Goal: Task Accomplishment & Management: Manage account settings

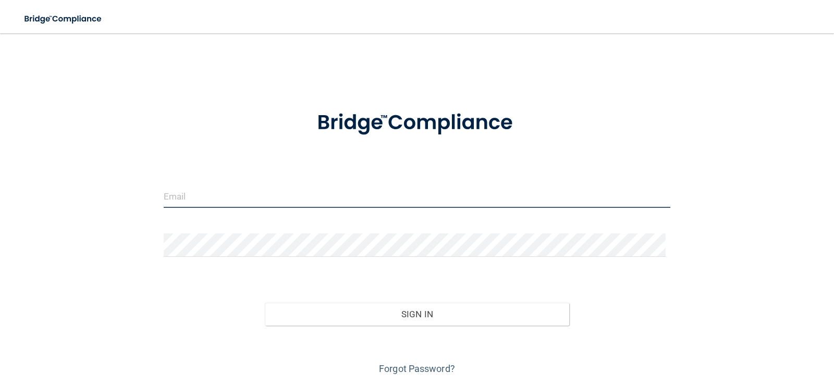
click at [225, 194] on input "email" at bounding box center [417, 195] width 507 height 23
type input "[PERSON_NAME][EMAIL_ADDRESS][DOMAIN_NAME]"
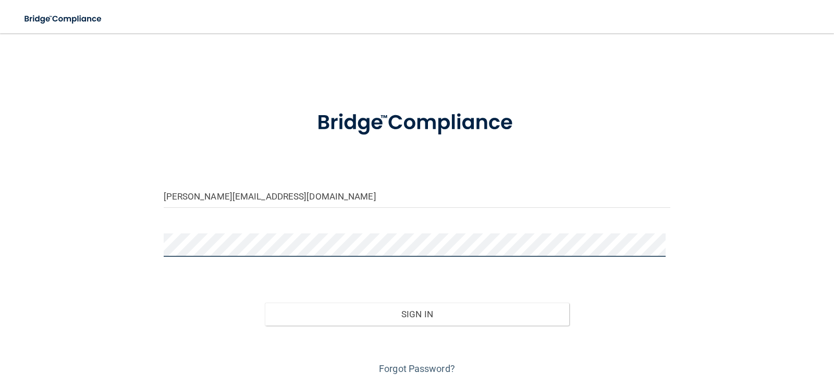
click at [265, 303] on button "Sign In" at bounding box center [417, 314] width 304 height 23
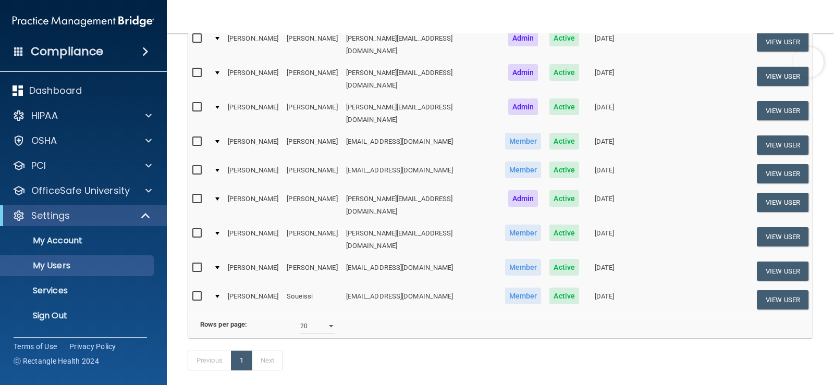
scroll to position [277, 0]
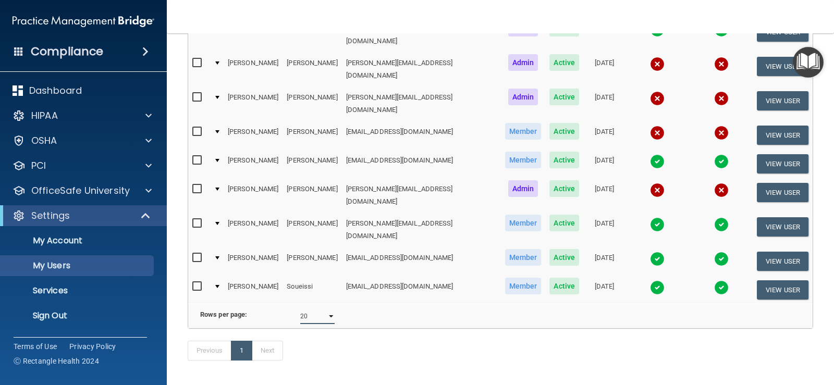
click at [328, 308] on select "10 20 30 40 all" at bounding box center [317, 316] width 34 height 16
select select "30"
click at [300, 308] on select "10 20 30 40 all" at bounding box center [317, 316] width 34 height 16
select select "30"
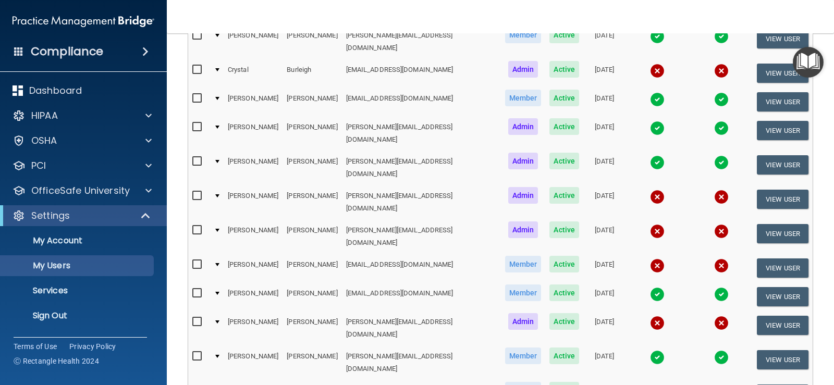
scroll to position [120, 0]
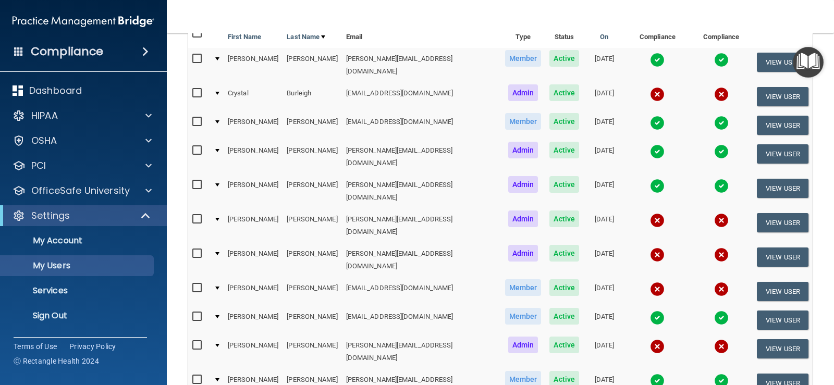
click at [217, 287] on div at bounding box center [217, 288] width 4 height 3
click at [768, 282] on button "View User" at bounding box center [782, 291] width 52 height 19
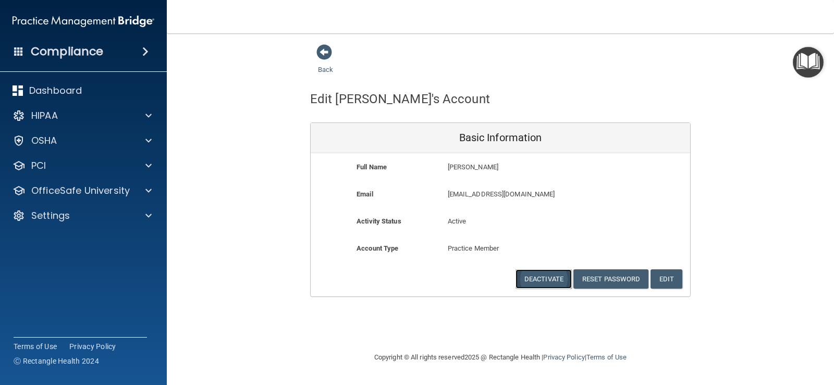
click at [541, 280] on button "Deactivate" at bounding box center [543, 278] width 56 height 19
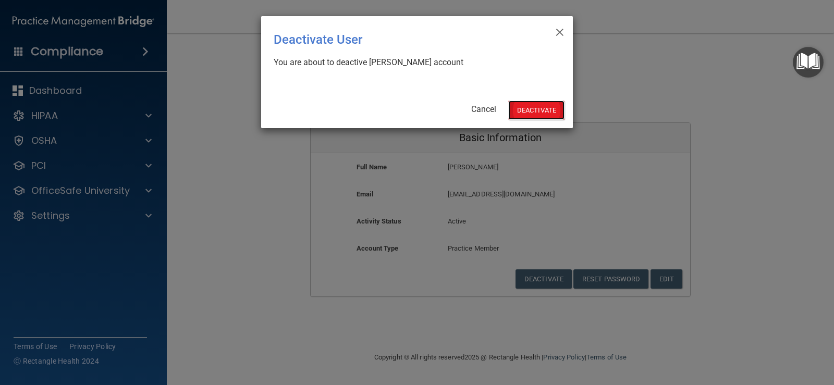
click at [529, 111] on button "Deactivate" at bounding box center [536, 110] width 56 height 19
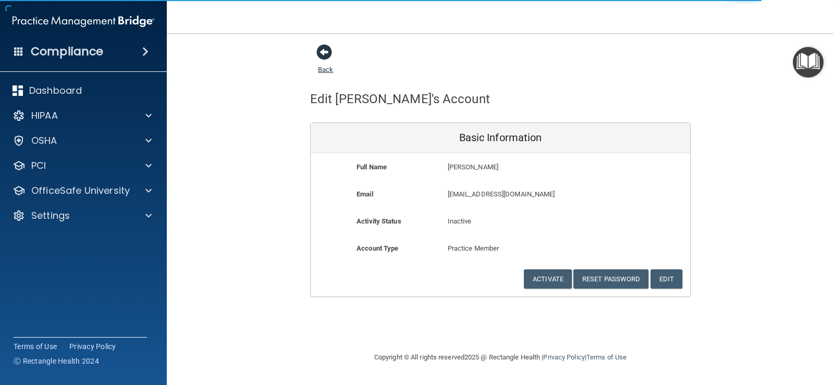
click at [322, 51] on span at bounding box center [324, 52] width 16 height 16
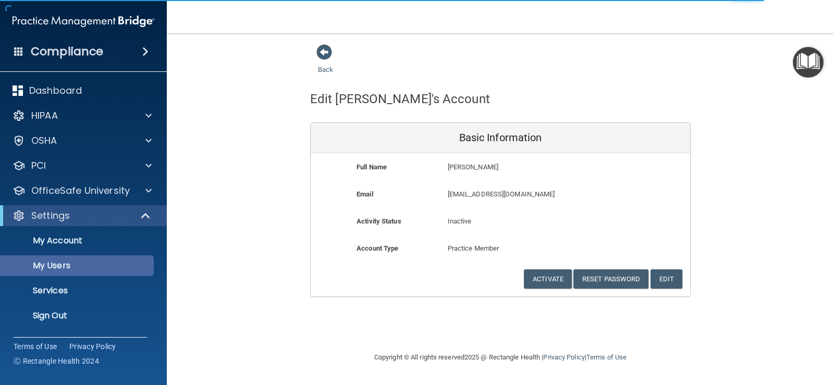
select select "30"
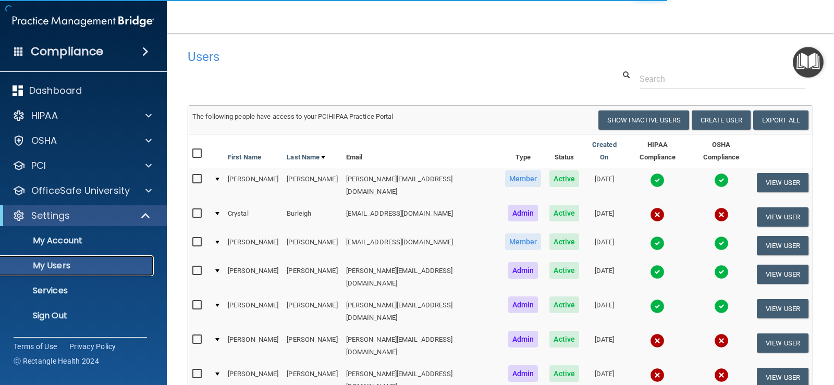
click at [58, 265] on p "My Users" at bounding box center [78, 265] width 142 height 10
select select "20"
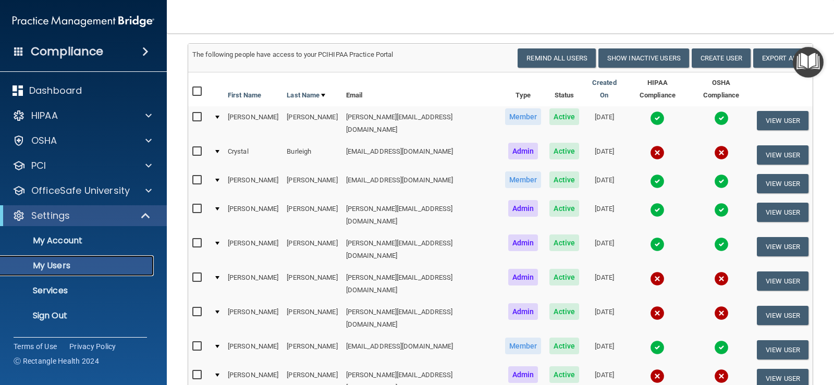
scroll to position [52, 0]
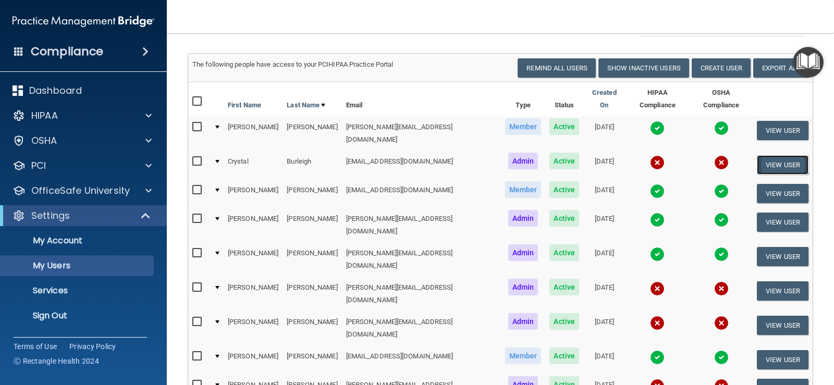
click at [765, 155] on button "View User" at bounding box center [782, 164] width 52 height 19
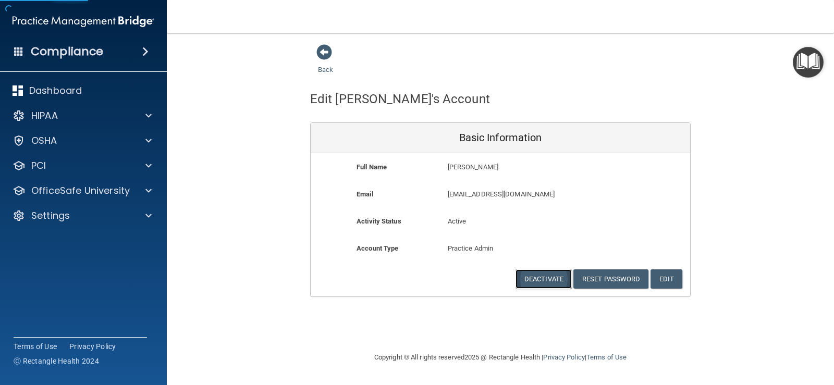
click at [538, 275] on button "Deactivate" at bounding box center [543, 278] width 56 height 19
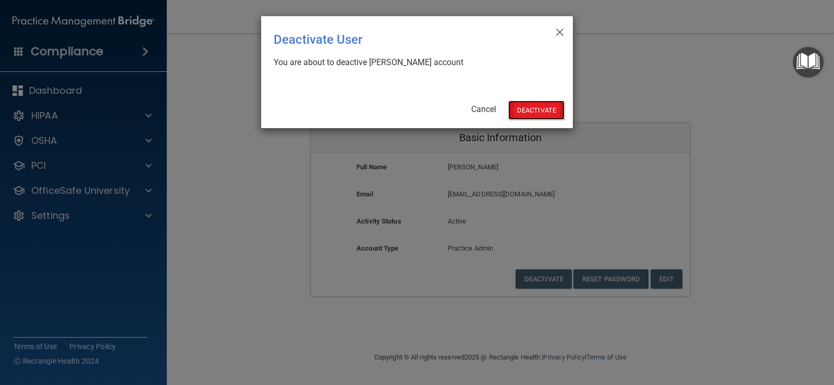
click at [523, 110] on button "Deactivate" at bounding box center [536, 110] width 56 height 19
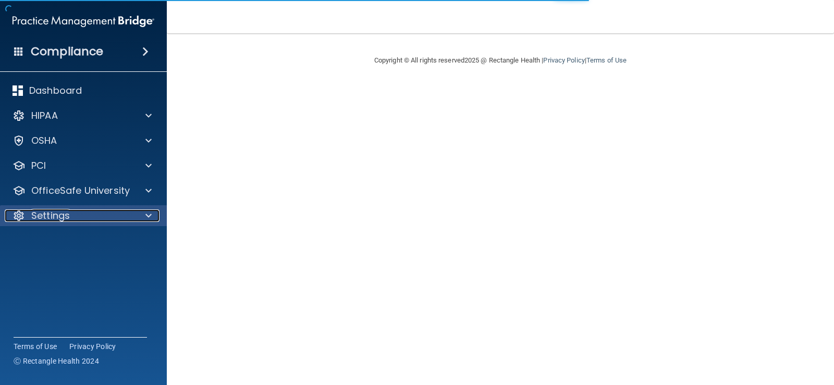
click at [56, 215] on p "Settings" at bounding box center [50, 215] width 39 height 13
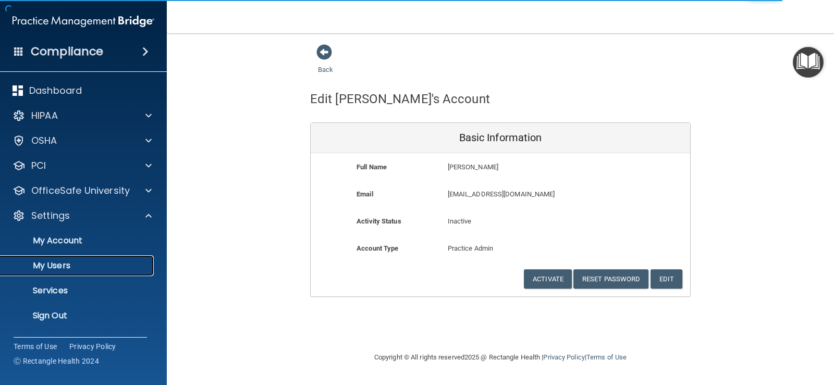
click at [81, 263] on p "My Users" at bounding box center [78, 265] width 142 height 10
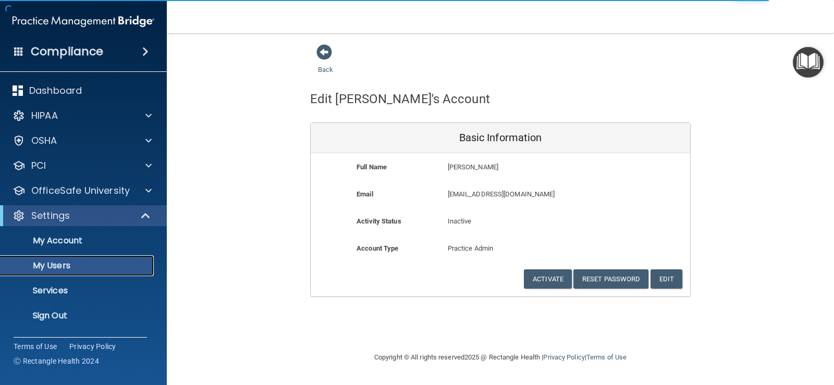
select select "20"
